Goal: Transaction & Acquisition: Purchase product/service

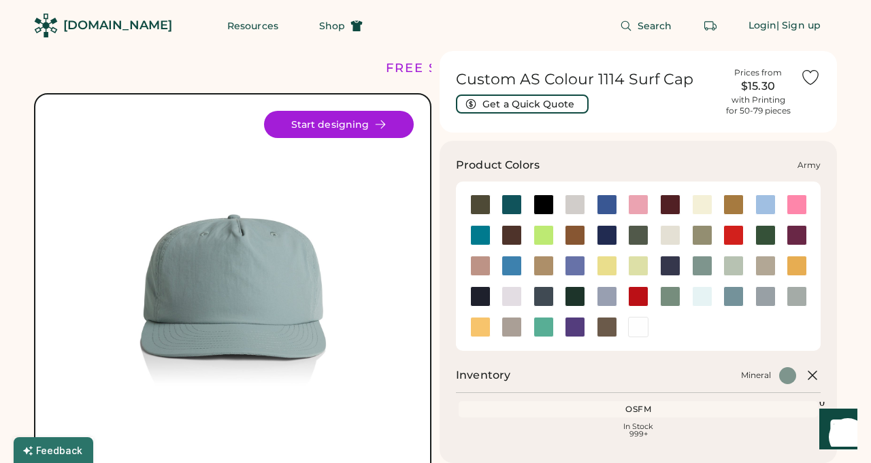
click at [481, 209] on div at bounding box center [480, 205] width 20 height 20
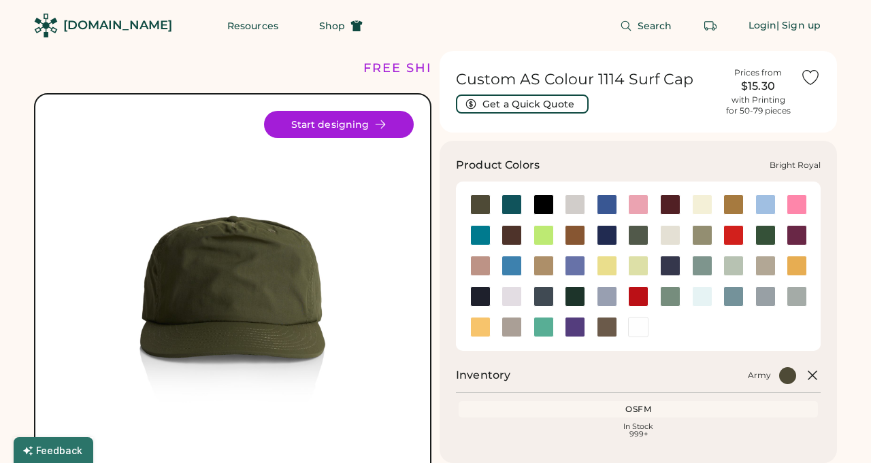
click at [608, 209] on div at bounding box center [607, 205] width 20 height 20
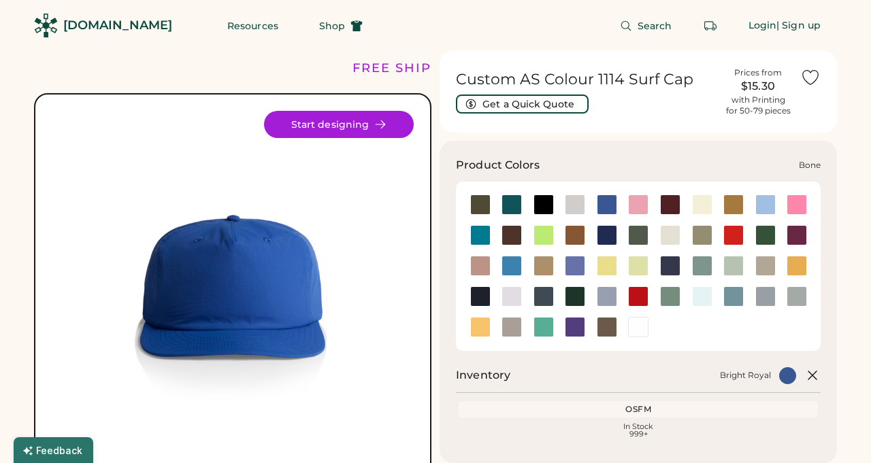
click at [575, 204] on div at bounding box center [575, 205] width 20 height 20
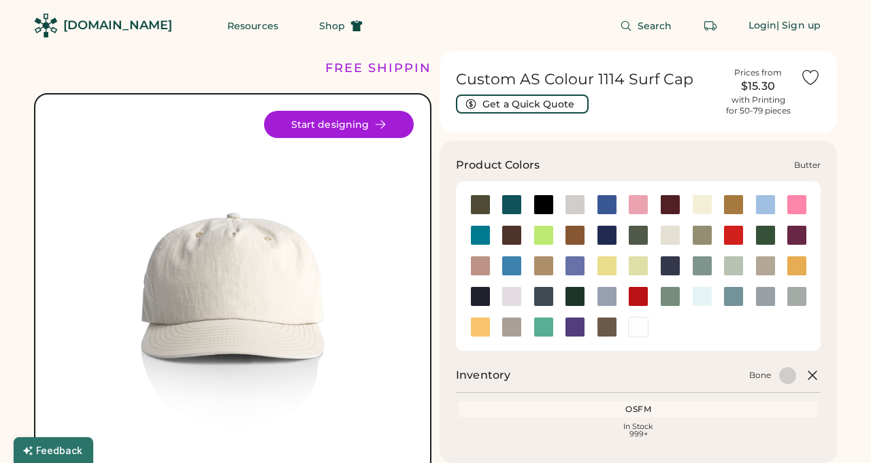
click at [708, 209] on div at bounding box center [702, 205] width 20 height 20
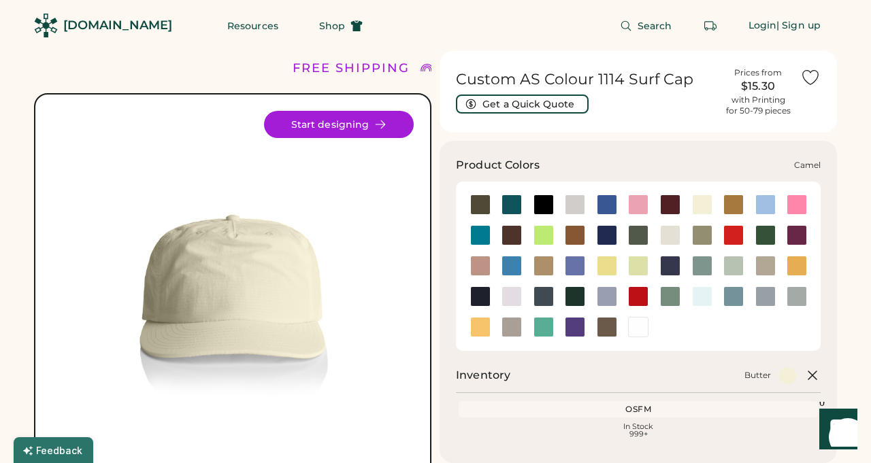
click at [737, 207] on div at bounding box center [733, 205] width 20 height 20
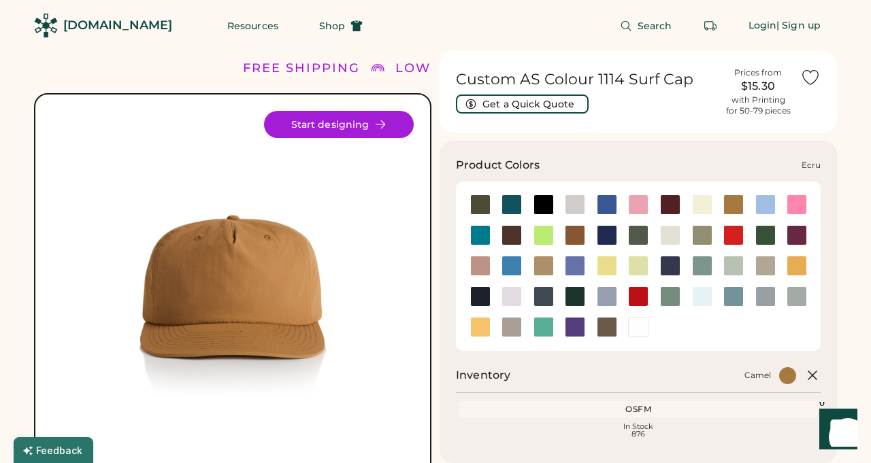
click at [668, 230] on div at bounding box center [670, 235] width 20 height 20
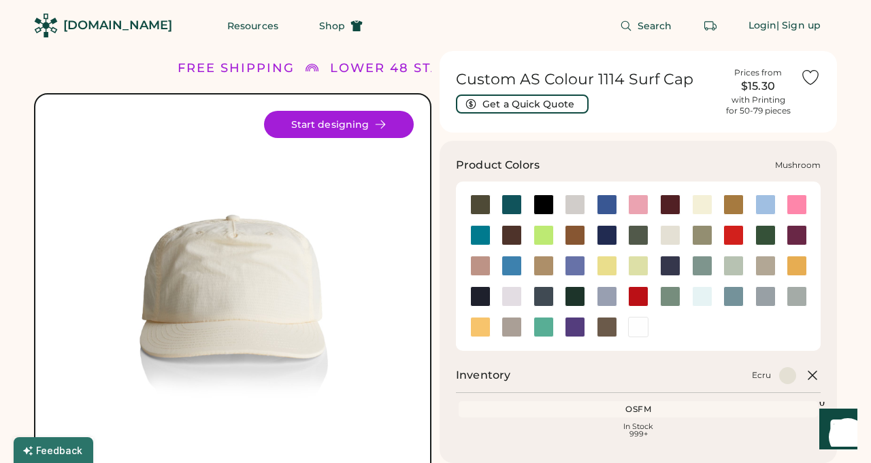
click at [765, 269] on div at bounding box center [765, 266] width 20 height 20
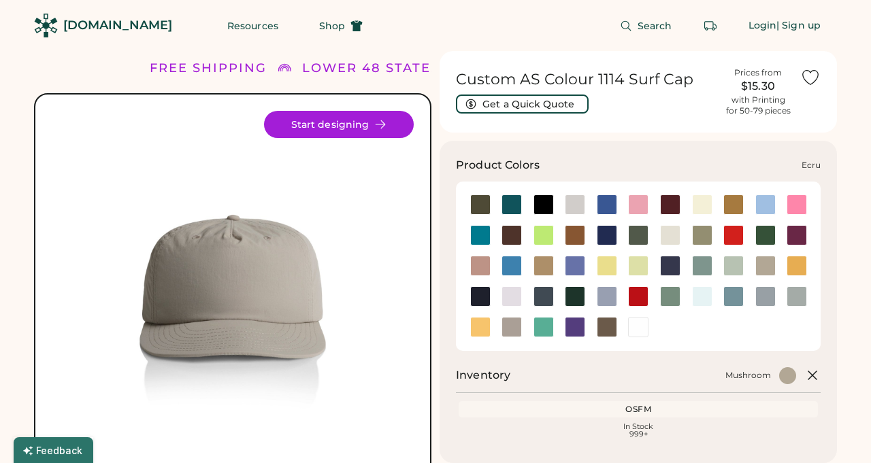
click at [674, 239] on div at bounding box center [670, 235] width 20 height 20
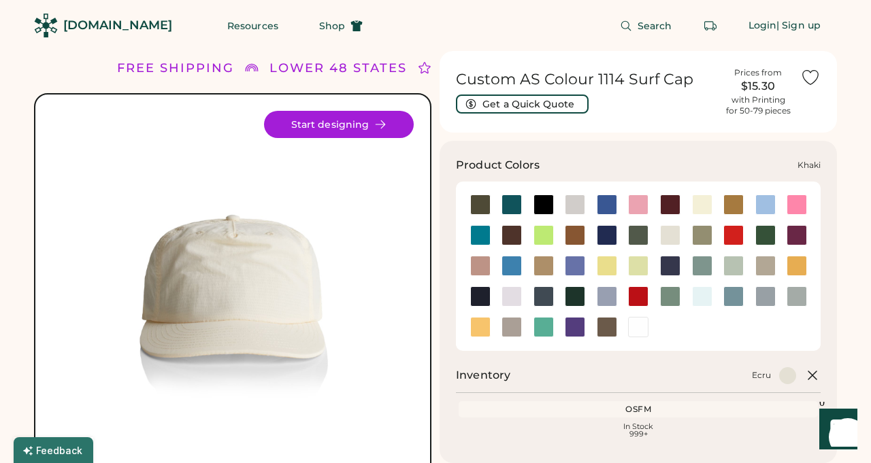
click at [542, 260] on div at bounding box center [543, 266] width 20 height 20
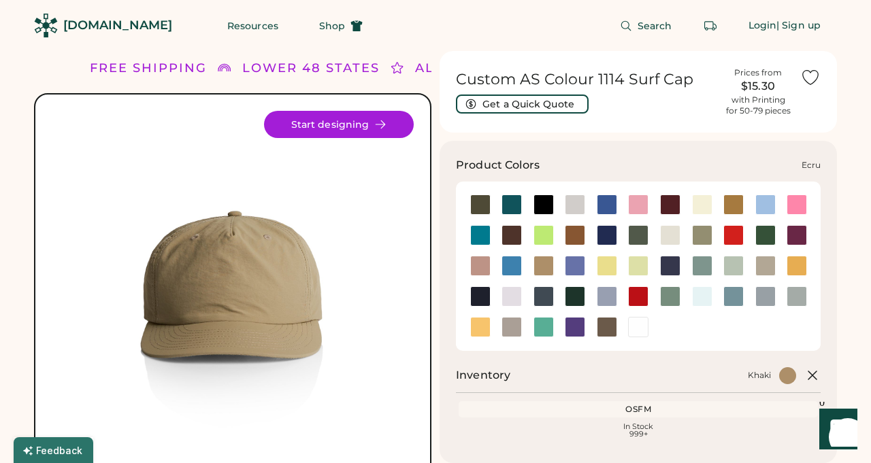
click at [667, 238] on div at bounding box center [670, 235] width 20 height 20
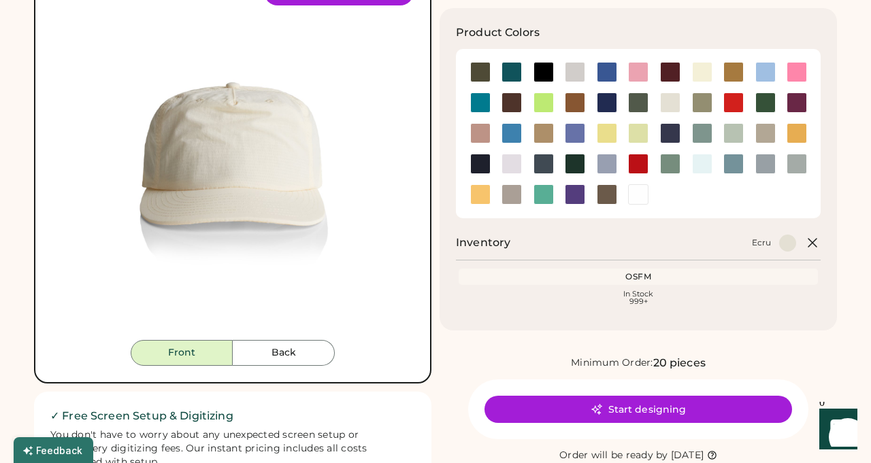
scroll to position [132, 0]
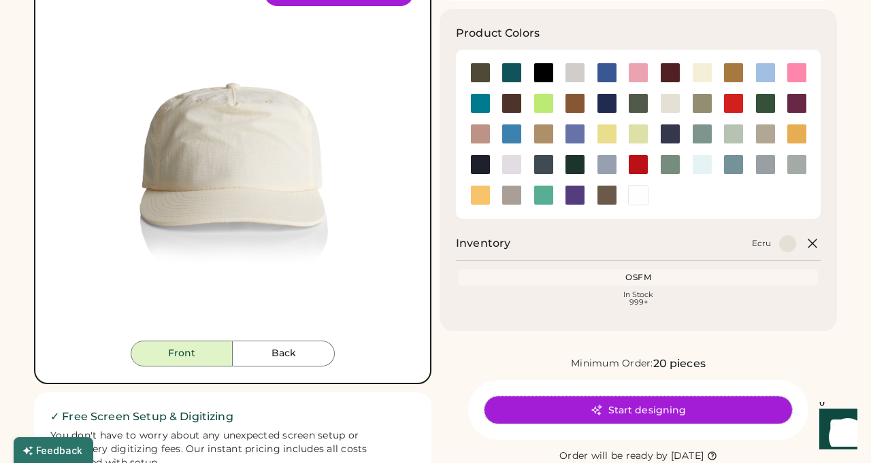
click at [639, 421] on button "Start designing" at bounding box center [637, 410] width 307 height 27
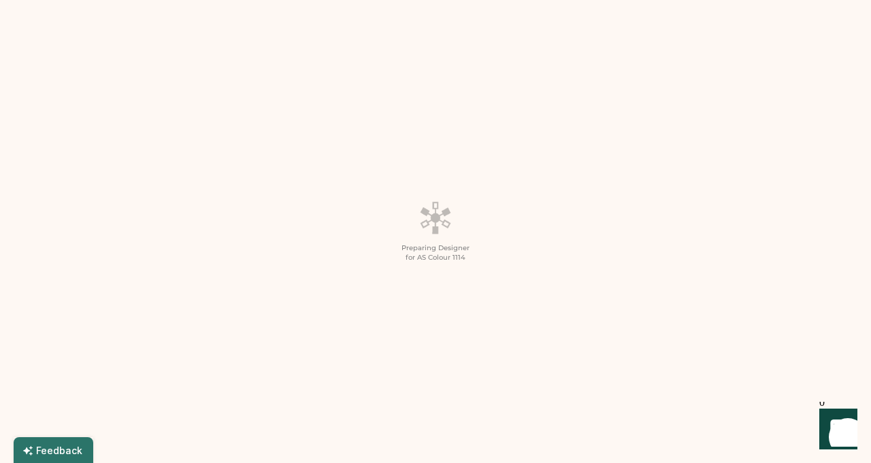
scroll to position [62, 0]
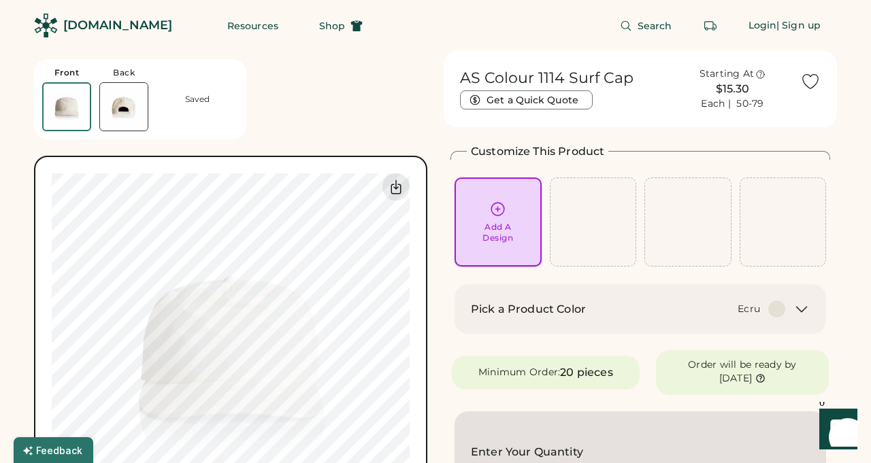
click at [509, 216] on div "Add A Design" at bounding box center [498, 222] width 68 height 43
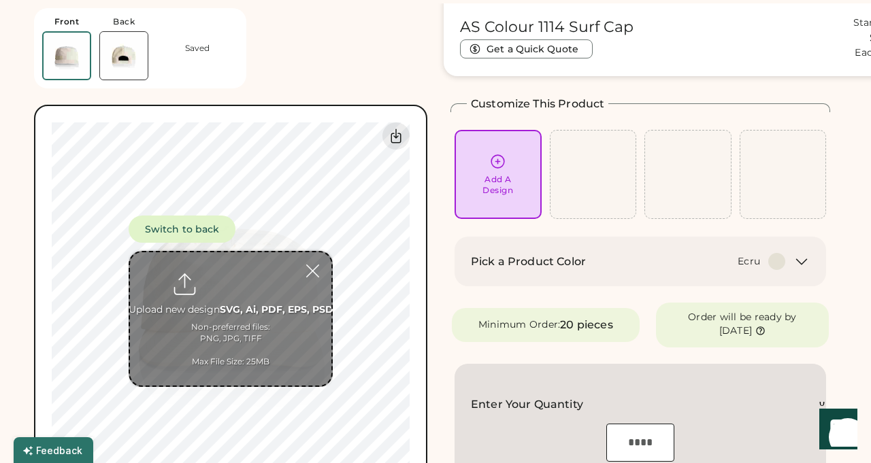
scroll to position [51, 0]
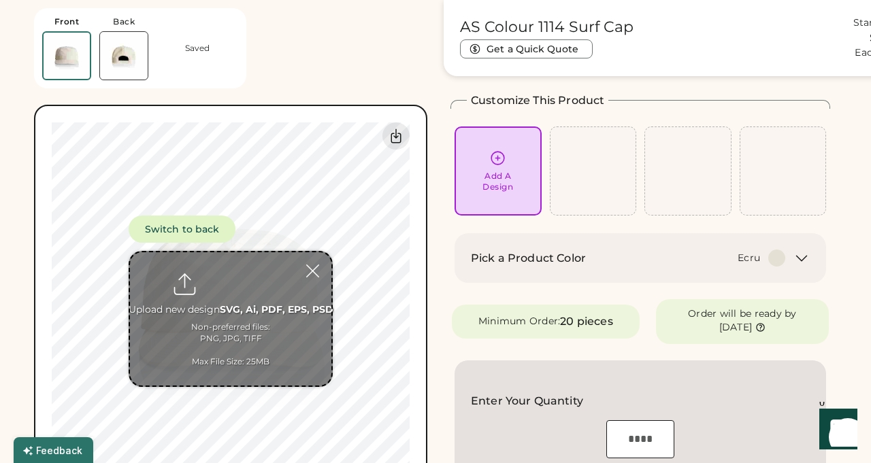
click at [235, 304] on input "file" at bounding box center [230, 318] width 201 height 133
type input "**********"
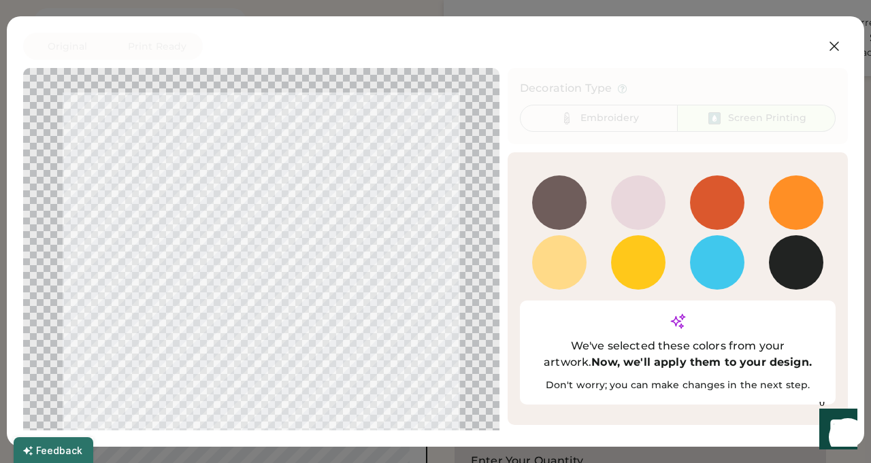
scroll to position [29, 0]
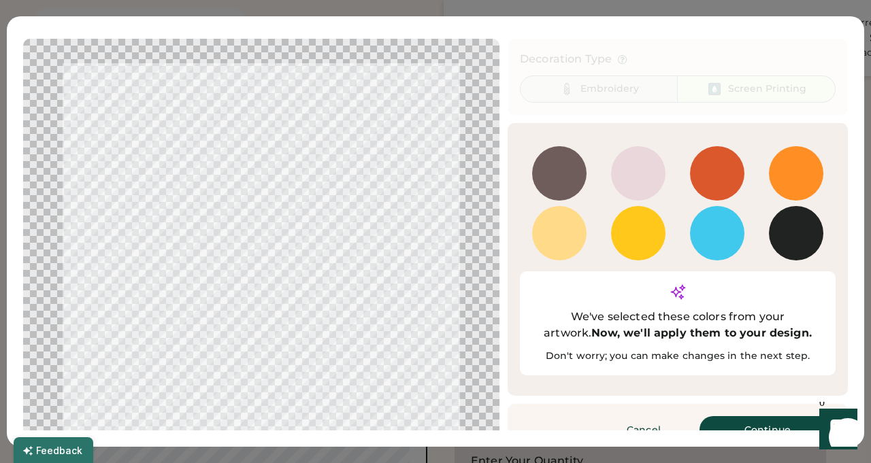
click at [609, 84] on div "Embroidery" at bounding box center [609, 89] width 59 height 14
drag, startPoint x: 756, startPoint y: 412, endPoint x: 752, endPoint y: 399, distance: 12.9
click at [756, 416] on button "Continue" at bounding box center [767, 429] width 136 height 27
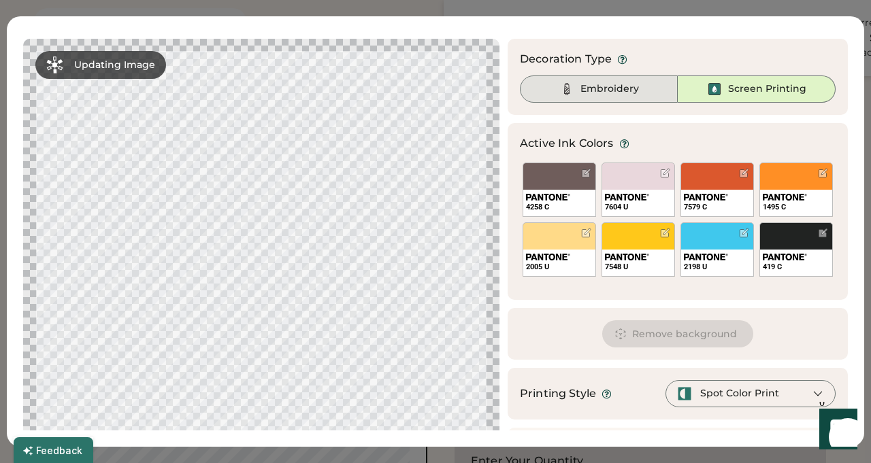
click at [631, 100] on div "Embroidery" at bounding box center [599, 89] width 158 height 27
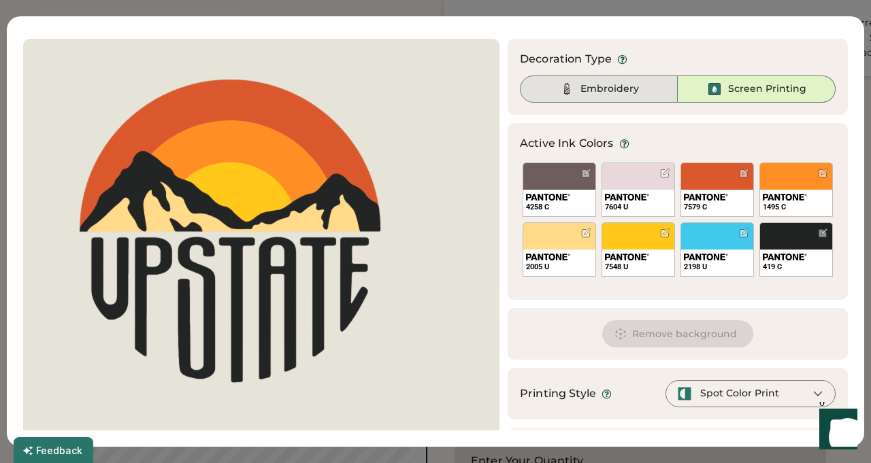
click at [612, 93] on div "Embroidery" at bounding box center [609, 89] width 59 height 14
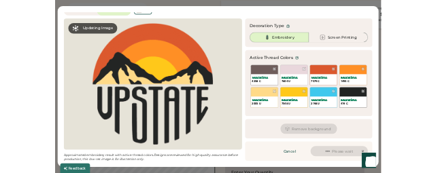
scroll to position [18, 0]
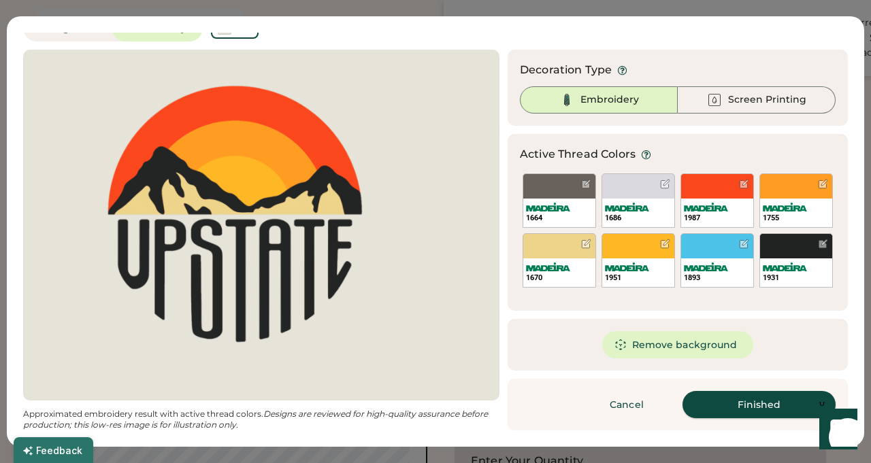
click at [756, 404] on button "Finished" at bounding box center [758, 404] width 153 height 27
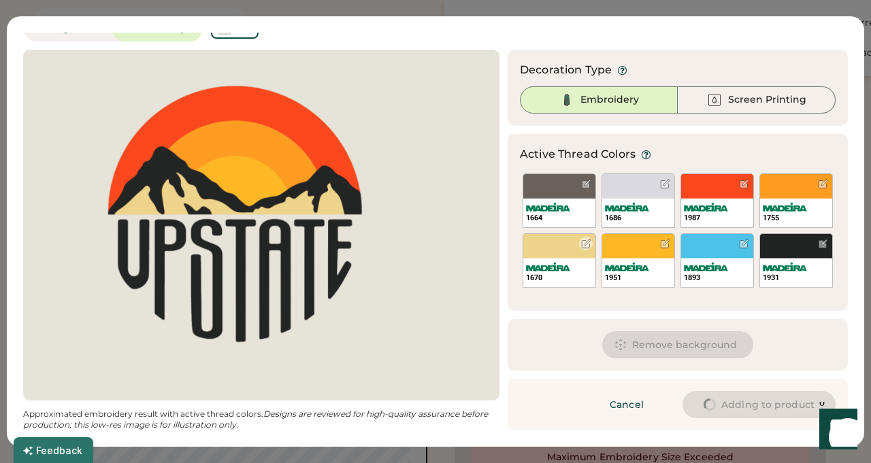
type input "****"
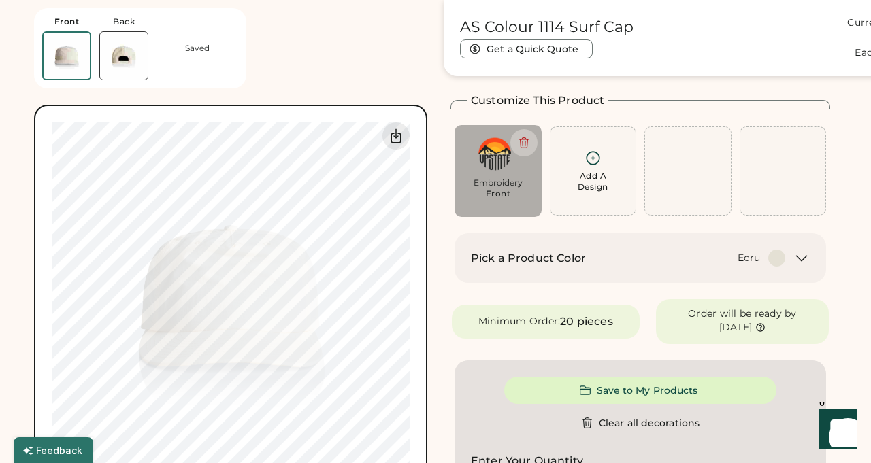
type input "****"
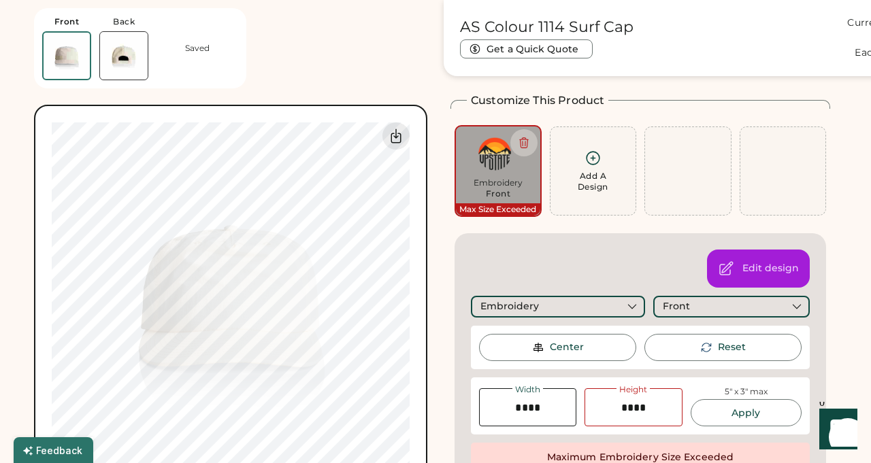
type input "****"
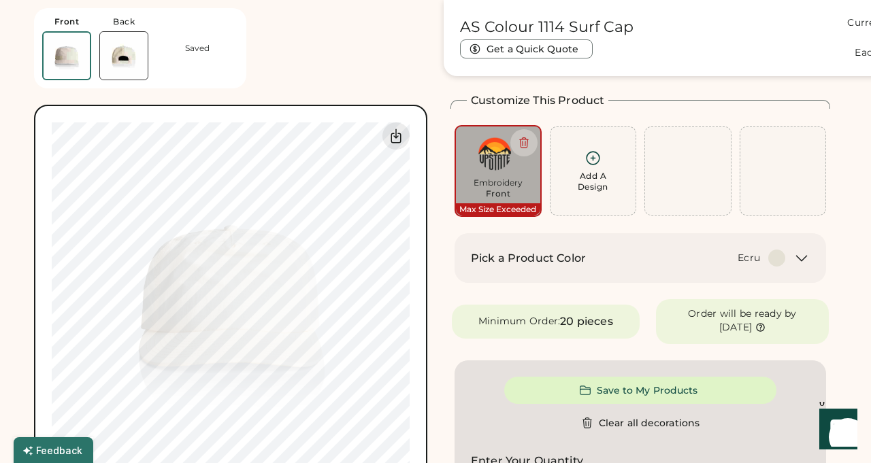
type input "****"
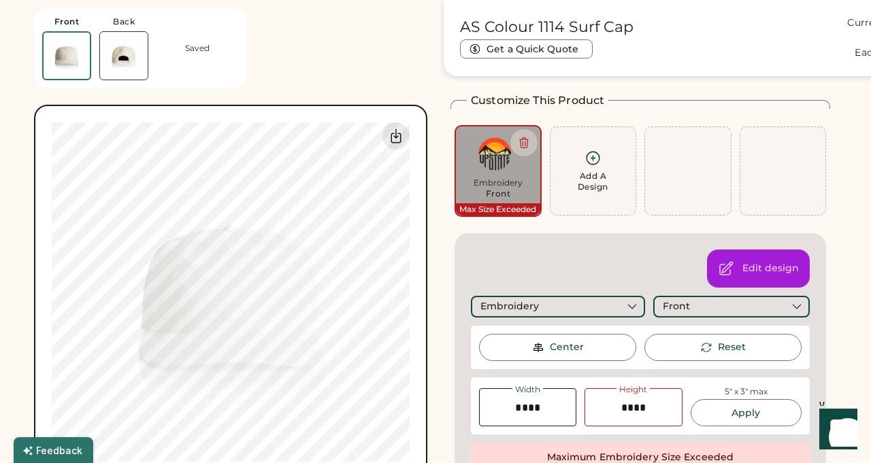
type input "****"
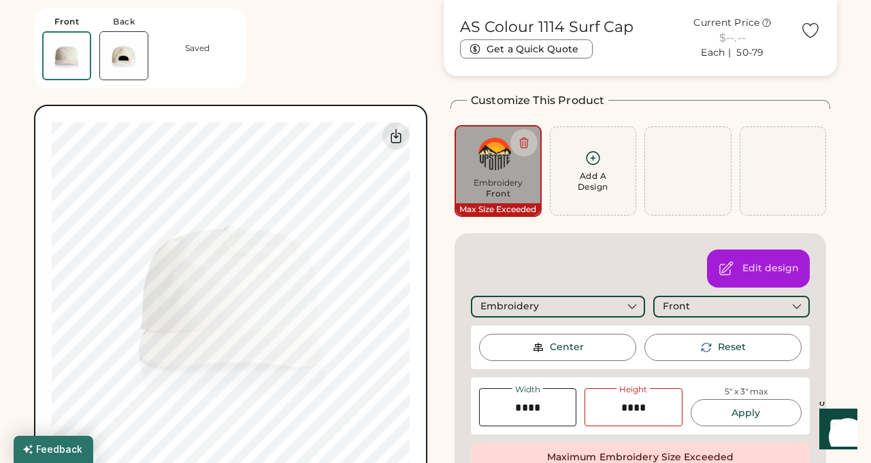
scroll to position [0, 0]
click at [353, 92] on div "AS Colour 1114 Surf Cap Current Price $--.-- Each | 50-79 Get a Quick Quote Fro…" at bounding box center [230, 249] width 393 height 498
